Goal: Obtain resource: Obtain resource

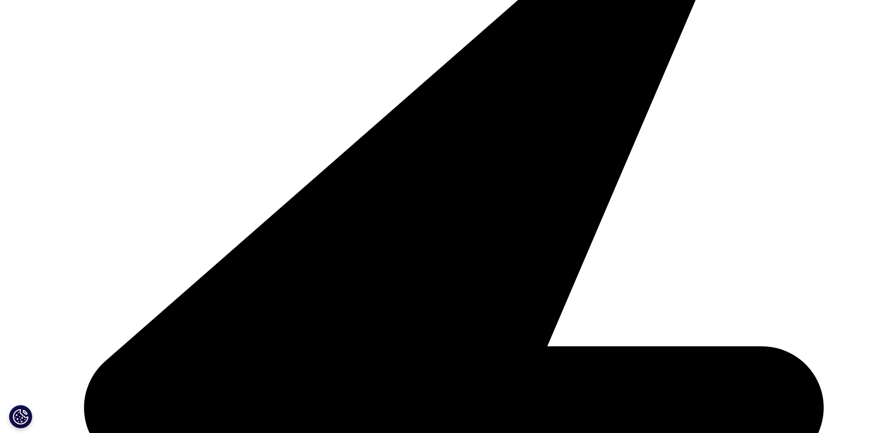
scroll to position [328, 0]
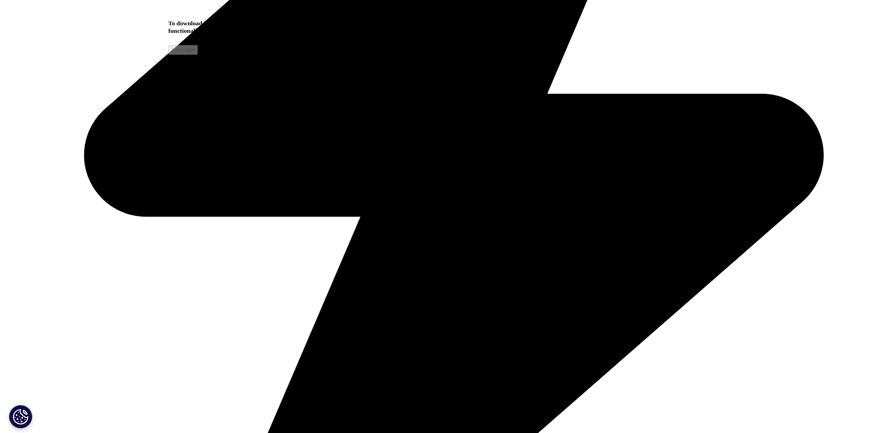
scroll to position [609, 0]
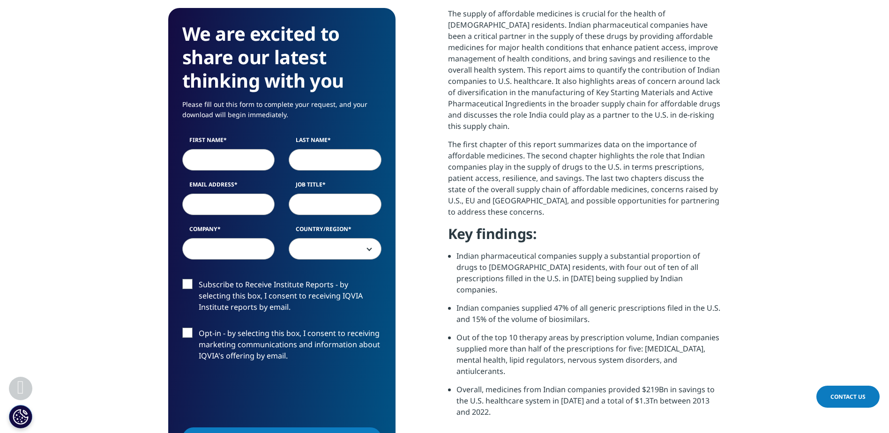
scroll to position [516, 0]
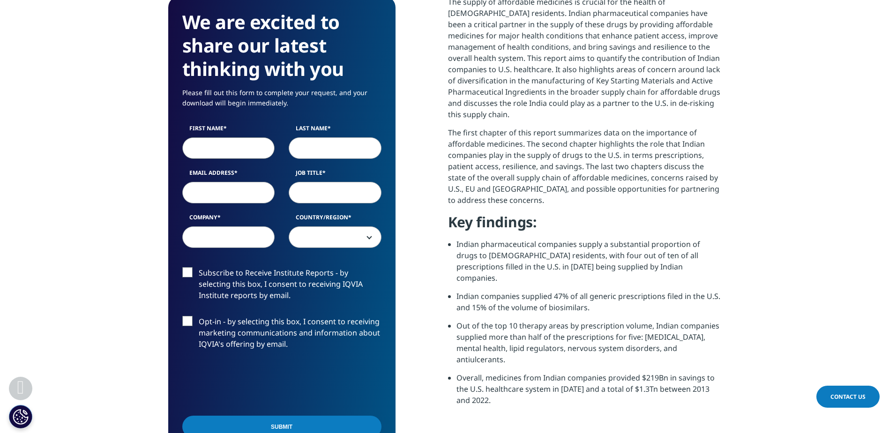
click at [233, 157] on input "First Name" at bounding box center [228, 148] width 93 height 22
type input "Kiran"
select select "India"
click at [308, 152] on input "Last Name" at bounding box center [335, 148] width 93 height 22
click at [309, 149] on input "Last Name" at bounding box center [335, 148] width 93 height 22
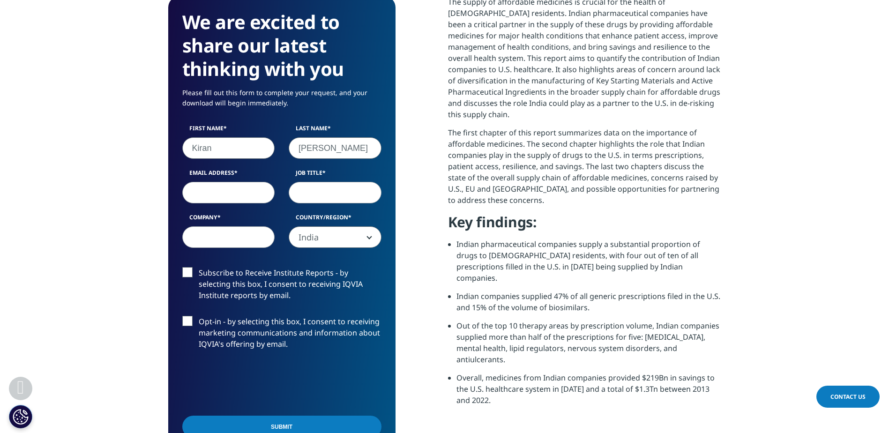
type input "Kuma"
